Goal: Check status: Check status

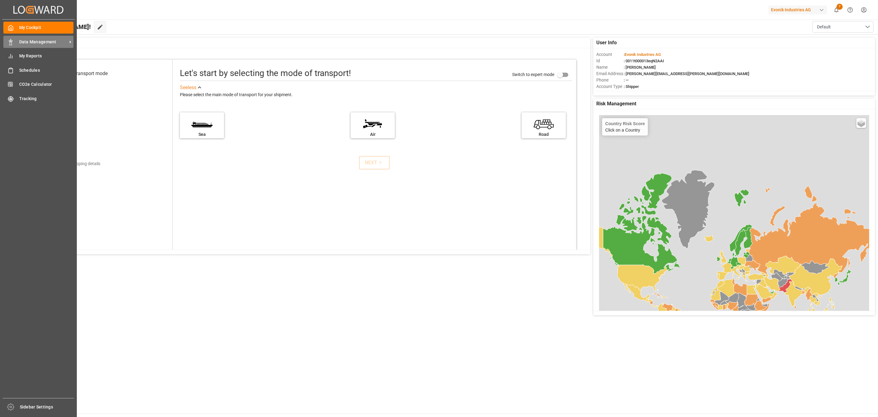
click at [35, 39] on span "Data Management" at bounding box center [43, 42] width 48 height 6
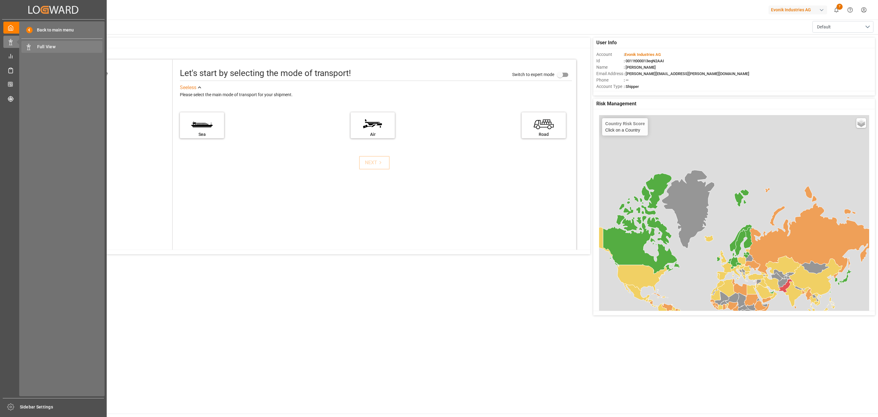
click at [48, 48] on span "Full View" at bounding box center [70, 47] width 66 height 6
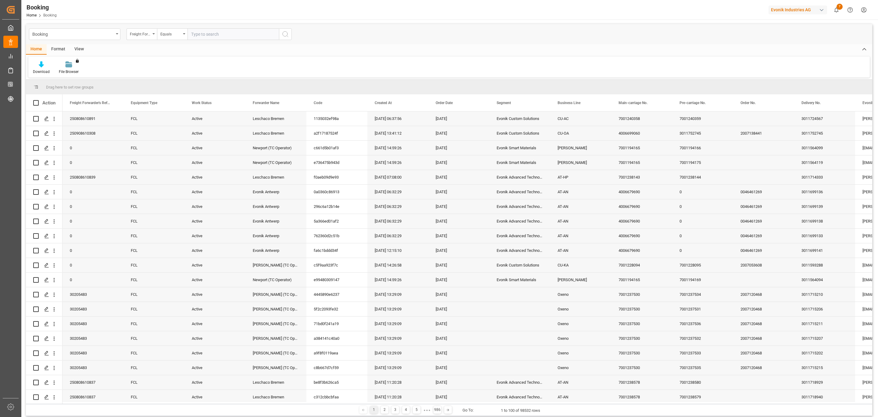
click at [154, 36] on div "Freight Forwarder's Reference No." at bounding box center [142, 34] width 30 height 12
click at [147, 171] on div "Delivery No." at bounding box center [172, 170] width 91 height 13
click at [212, 33] on input "text" at bounding box center [233, 34] width 91 height 12
paste input "3011590706"
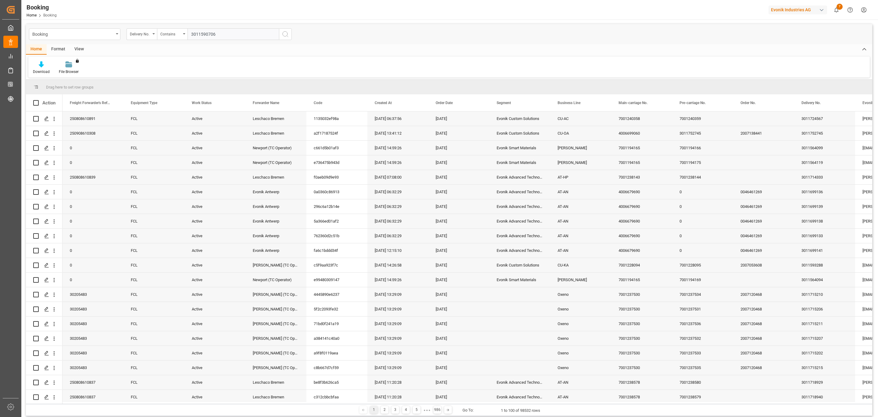
type input "3011590706"
click at [285, 33] on icon "search button" at bounding box center [285, 33] width 7 height 7
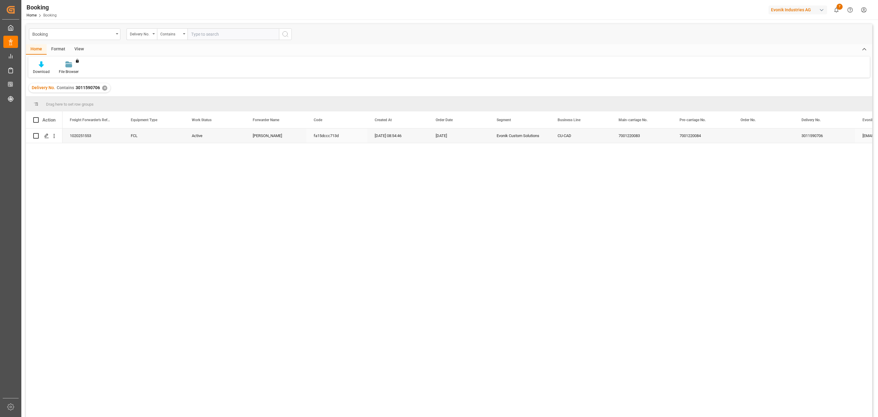
drag, startPoint x: 262, startPoint y: 131, endPoint x: 377, endPoint y: 131, distance: 115.3
click at [263, 131] on div "Karl Gross" at bounding box center [275, 135] width 61 height 14
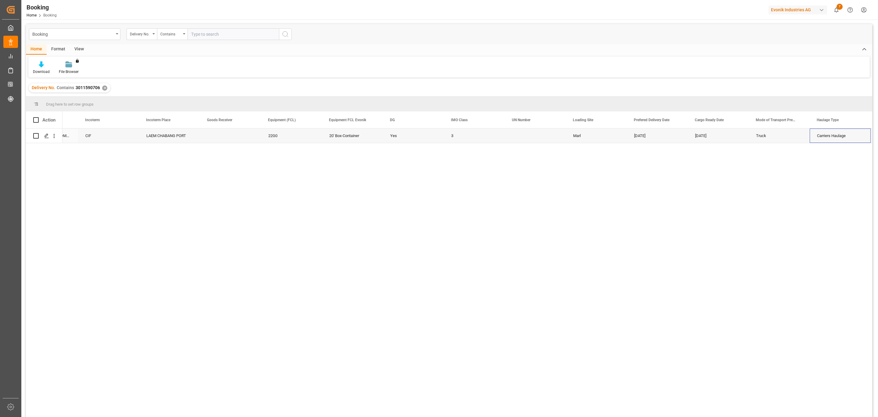
scroll to position [0, 838]
click at [102, 85] on div "✕" at bounding box center [104, 87] width 5 height 5
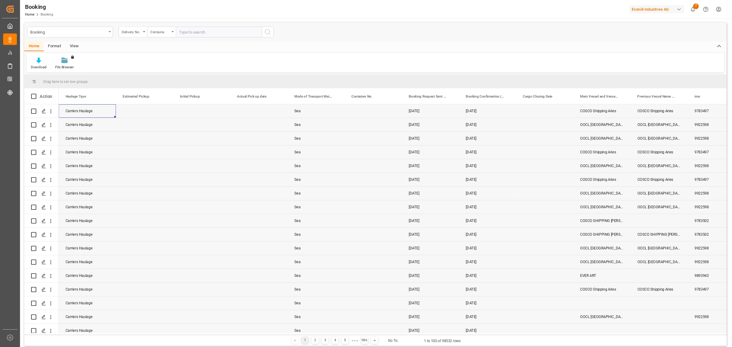
scroll to position [0, 1586]
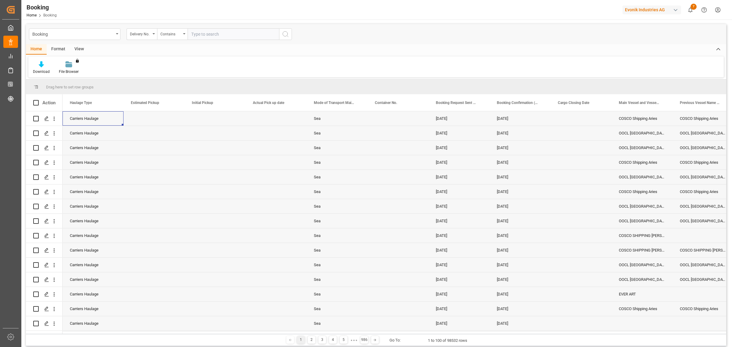
drag, startPoint x: 858, startPoint y: 0, endPoint x: 212, endPoint y: 31, distance: 647.2
click at [212, 31] on input "text" at bounding box center [233, 34] width 91 height 12
paste input "3011635584"
type input "3011635584"
click at [285, 34] on icon "search button" at bounding box center [285, 33] width 7 height 7
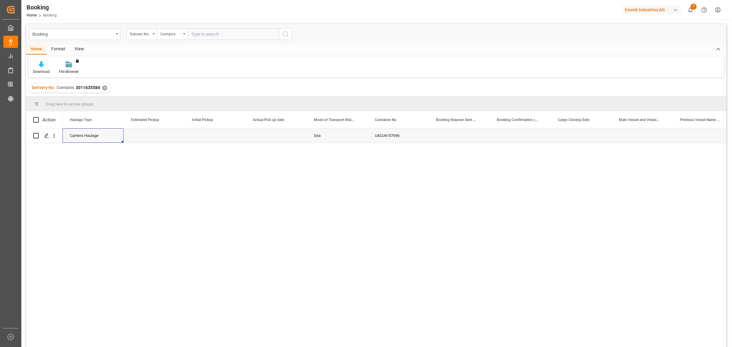
click at [395, 135] on div "UACU4157696" at bounding box center [397, 135] width 61 height 14
click at [95, 138] on div "Carriers Haulage" at bounding box center [93, 135] width 61 height 14
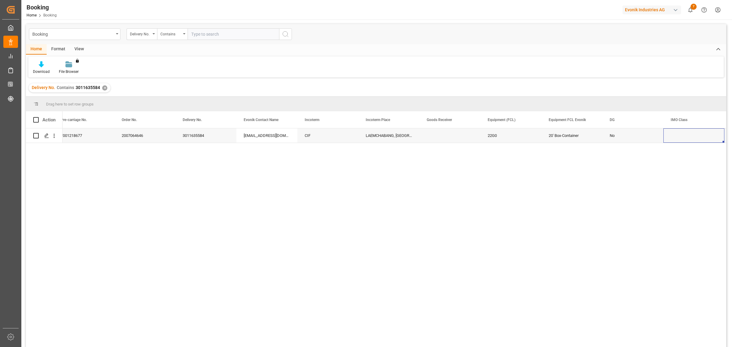
scroll to position [0, 680]
click at [102, 86] on div "✕" at bounding box center [104, 87] width 5 height 5
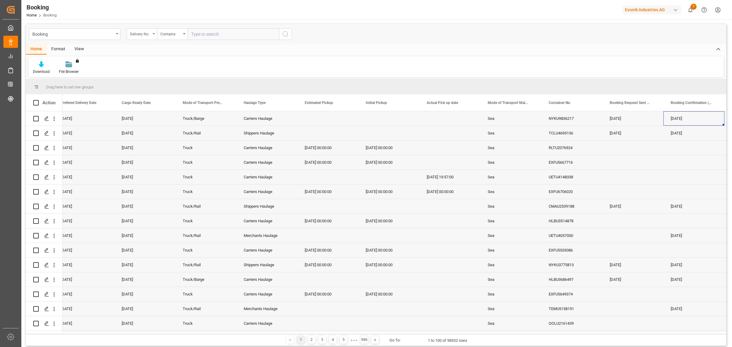
click at [155, 33] on div "Delivery No." at bounding box center [142, 34] width 30 height 12
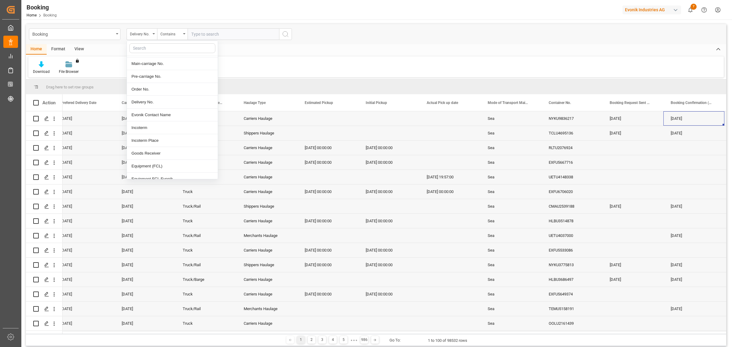
scroll to position [114, 0]
click at [151, 61] on div "Main-carriage No." at bounding box center [172, 63] width 91 height 13
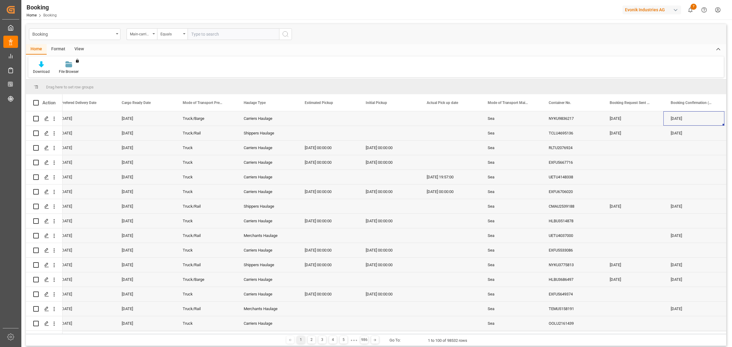
click at [229, 34] on input "text" at bounding box center [233, 34] width 91 height 12
paste input "7001218752"
type input "7001218752"
click at [287, 33] on icon "search button" at bounding box center [285, 33] width 7 height 7
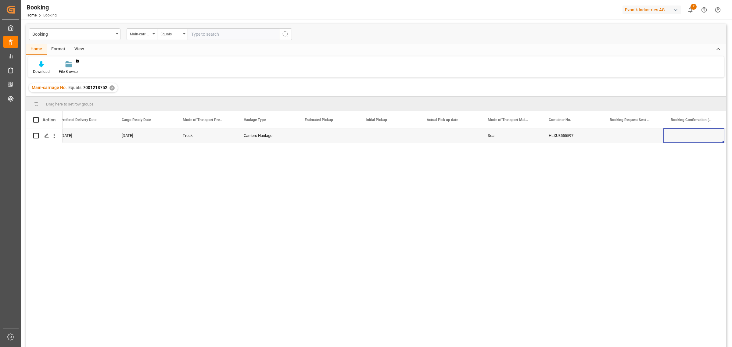
click at [277, 136] on div "Carriers Haulage" at bounding box center [266, 135] width 61 height 14
drag, startPoint x: 334, startPoint y: 135, endPoint x: 342, endPoint y: 128, distance: 10.2
click at [335, 135] on div "Press SPACE to select this row." at bounding box center [327, 135] width 61 height 14
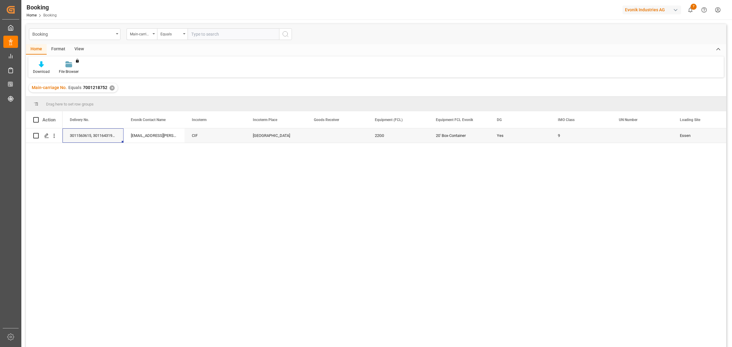
click at [111, 88] on div "✕" at bounding box center [111, 87] width 5 height 5
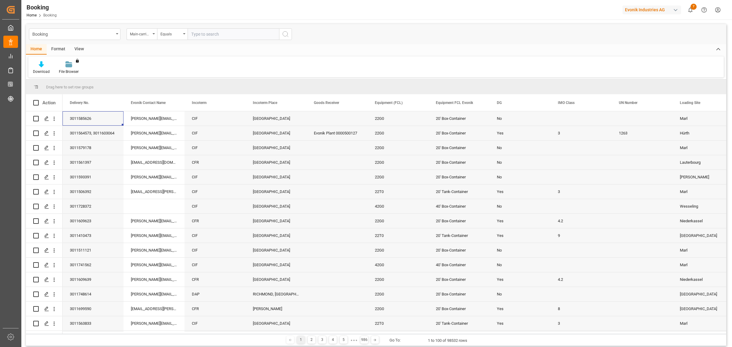
click at [208, 32] on input "text" at bounding box center [233, 34] width 91 height 12
paste input "7001212659"
type input "7001212659"
click at [285, 36] on circle "search button" at bounding box center [285, 33] width 5 height 5
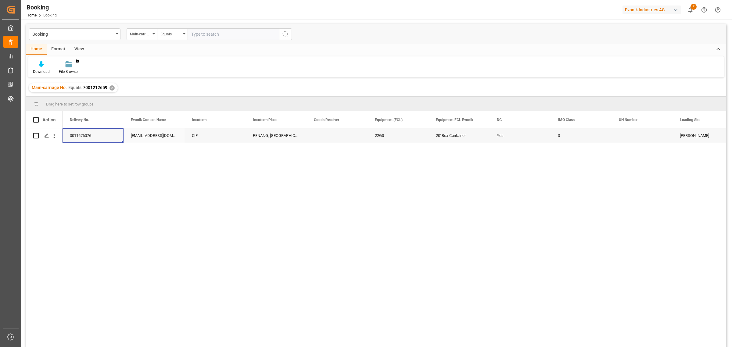
click at [275, 134] on div "PENANG, MALAYSIA" at bounding box center [275, 135] width 61 height 14
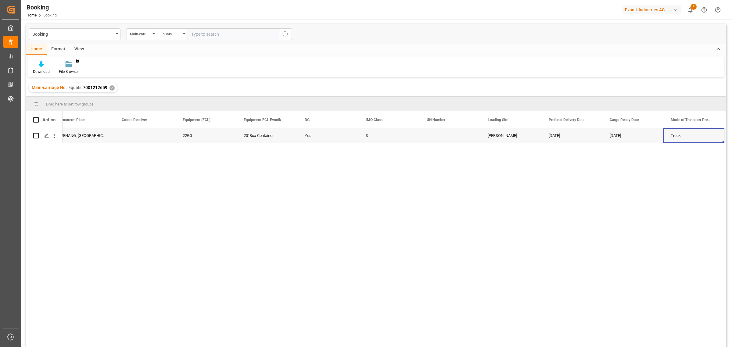
scroll to position [0, 985]
click at [110, 88] on div "✕" at bounding box center [111, 87] width 5 height 5
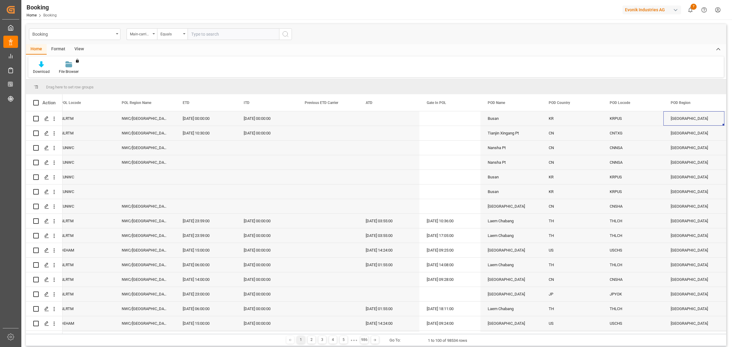
click at [208, 34] on input "text" at bounding box center [233, 34] width 91 height 12
paste input "7001212670"
type input "7001212670"
click at [285, 34] on icon "search button" at bounding box center [285, 33] width 7 height 7
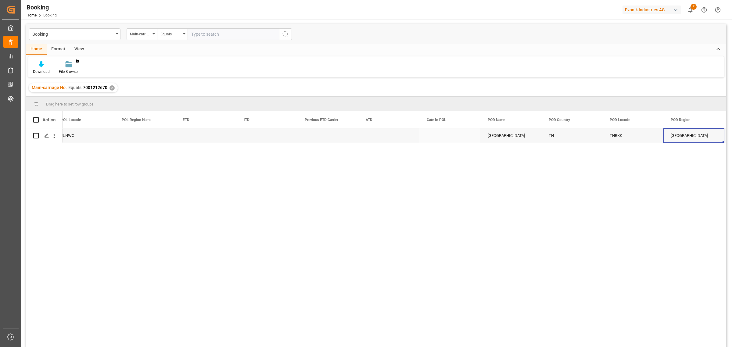
click at [518, 133] on div "Bangkok" at bounding box center [510, 135] width 61 height 14
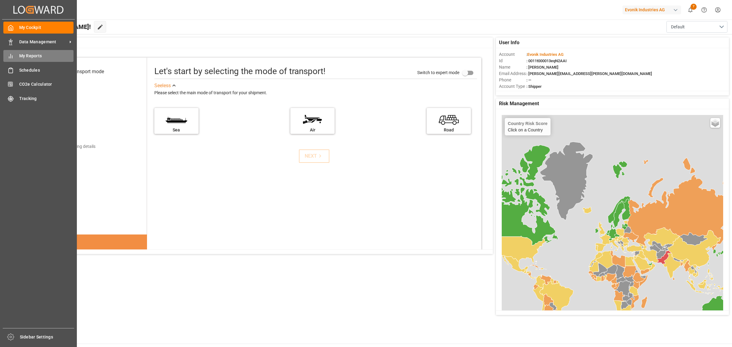
click at [31, 56] on span "My Reports" at bounding box center [46, 56] width 55 height 6
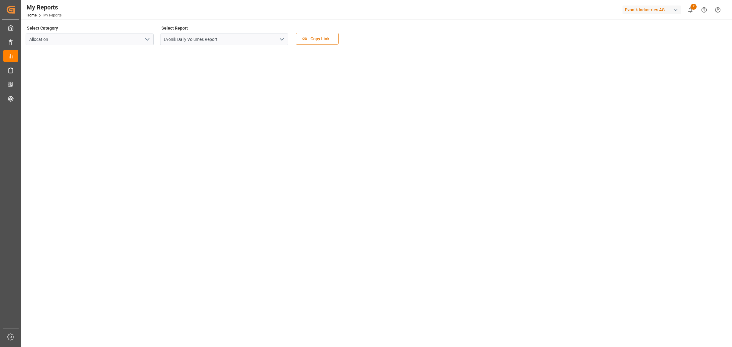
click at [282, 41] on icon "open menu" at bounding box center [281, 39] width 7 height 7
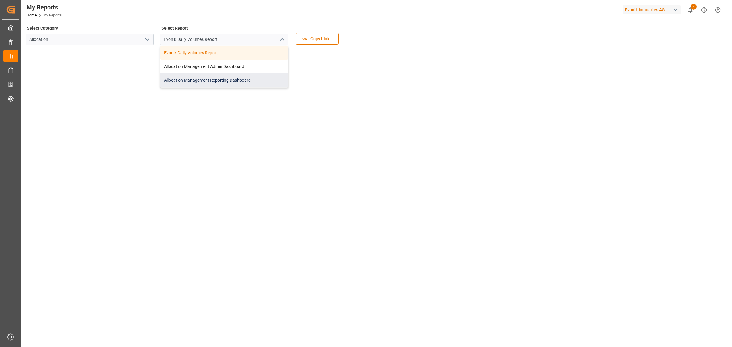
click at [209, 80] on div "Allocation Management Reporting Dashboard" at bounding box center [223, 80] width 127 height 14
